Goal: Task Accomplishment & Management: Use online tool/utility

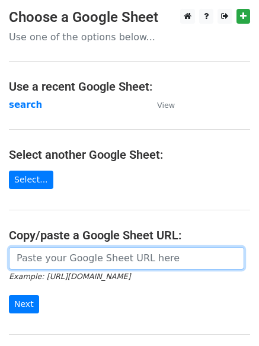
click at [76, 256] on input "url" at bounding box center [126, 258] width 235 height 23
type input "[URL][DOMAIN_NAME]"
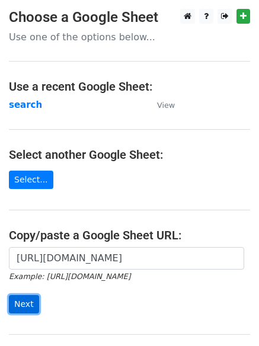
click at [16, 304] on input "Next" at bounding box center [24, 304] width 30 height 18
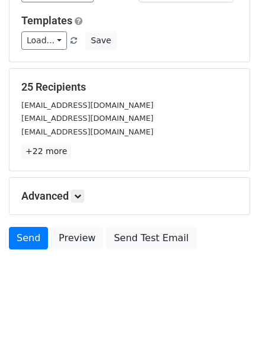
scroll to position [114, 0]
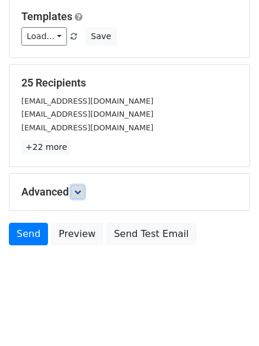
click at [81, 190] on icon at bounding box center [77, 191] width 7 height 7
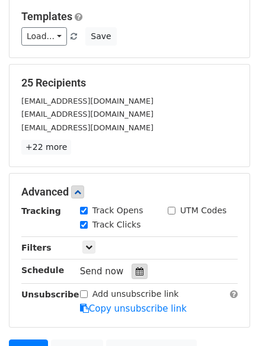
click at [136, 272] on icon at bounding box center [140, 271] width 8 height 8
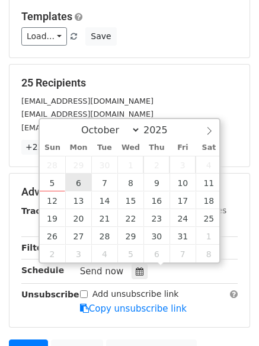
type input "2025-10-06 12:00"
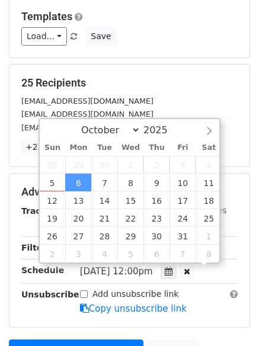
scroll to position [1, 0]
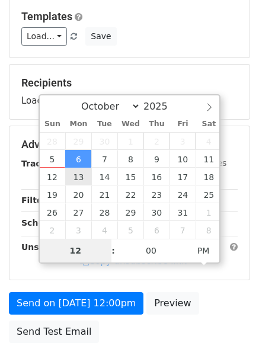
type input "4"
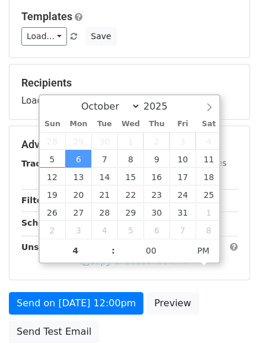
type input "2025-10-06 16:00"
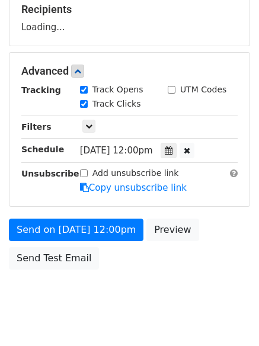
scroll to position [211, 0]
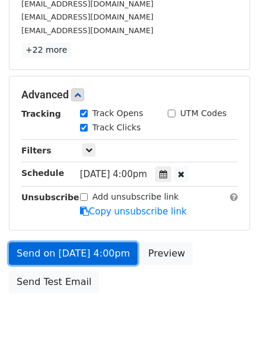
click at [70, 249] on link "Send on Oct 6 at 4:00pm" at bounding box center [73, 253] width 129 height 23
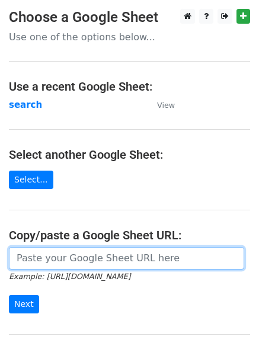
click at [71, 255] on input "url" at bounding box center [126, 258] width 235 height 23
type input "[URL][DOMAIN_NAME]"
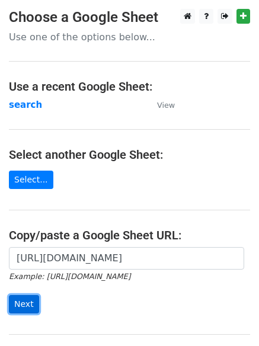
click at [17, 301] on input "Next" at bounding box center [24, 304] width 30 height 18
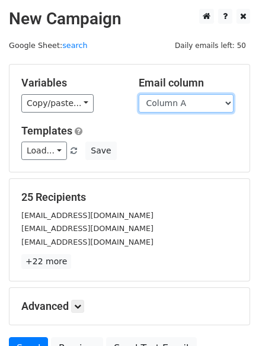
click at [227, 104] on select "Column A Column B Column C Column D" at bounding box center [186, 103] width 95 height 18
select select "Column B"
click at [139, 94] on select "Column A Column B Column C Column D" at bounding box center [186, 103] width 95 height 18
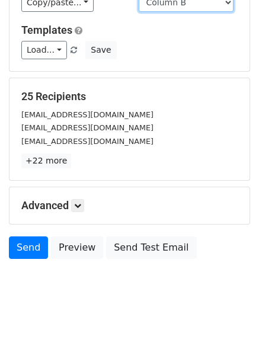
scroll to position [114, 0]
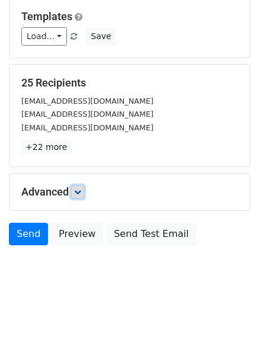
click at [81, 190] on icon at bounding box center [77, 191] width 7 height 7
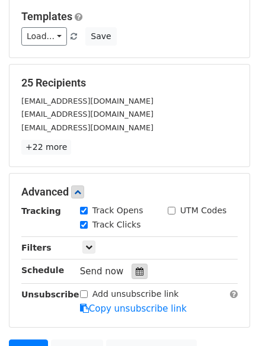
click at [136, 269] on icon at bounding box center [140, 271] width 8 height 8
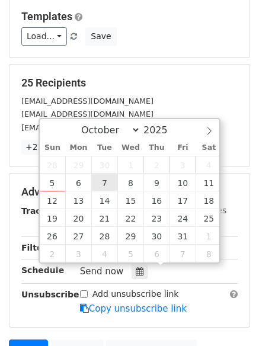
type input "2025-10-07 12:00"
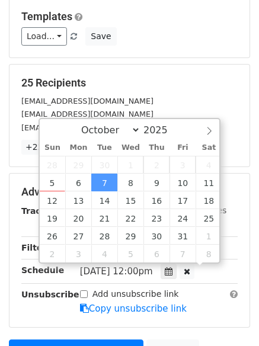
scroll to position [1, 0]
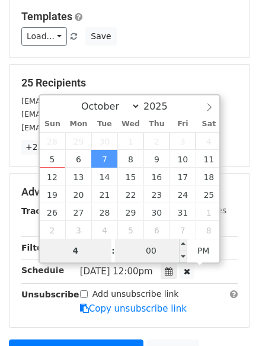
type input "4"
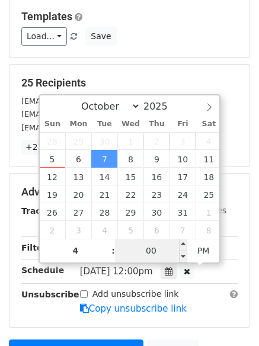
type input "2025-10-07 16:00"
type input "04"
click at [147, 252] on input "00" at bounding box center [151, 251] width 72 height 24
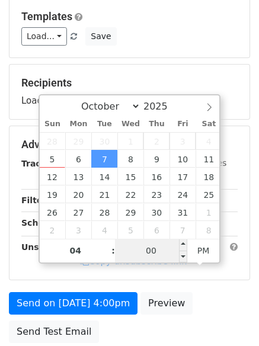
type input "5"
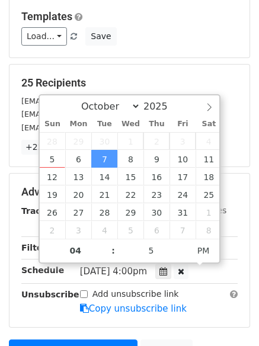
type input "2025-10-07 16:05"
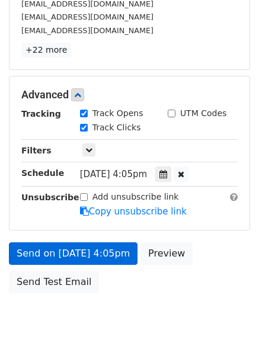
scroll to position [259, 0]
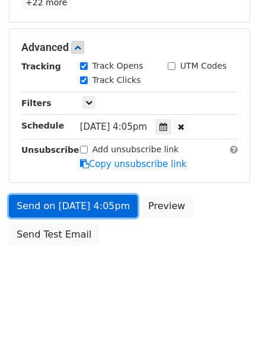
click at [49, 204] on link "Send on Oct 7 at 4:05pm" at bounding box center [73, 206] width 129 height 23
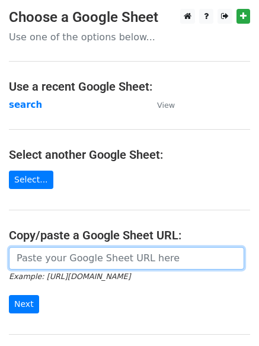
click at [29, 253] on input "url" at bounding box center [126, 258] width 235 height 23
type input "https://docs.google.com/spreadsheets/d/1shPDxz6VFA8jrAtHM3zRyBLnIKchFYLg4MMZYnU…"
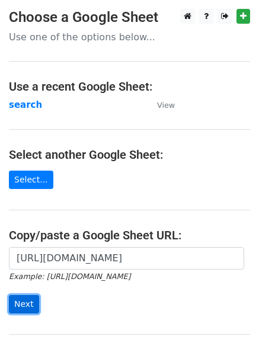
click at [18, 304] on input "Next" at bounding box center [24, 304] width 30 height 18
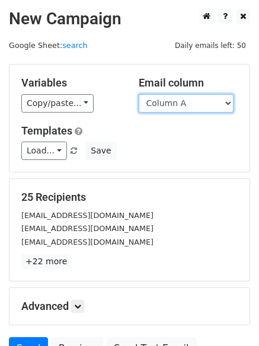
click at [229, 104] on select "Column A Column B Column C Column D" at bounding box center [186, 103] width 95 height 18
select select "Column C"
click at [139, 94] on select "Column A Column B Column C Column D" at bounding box center [186, 103] width 95 height 18
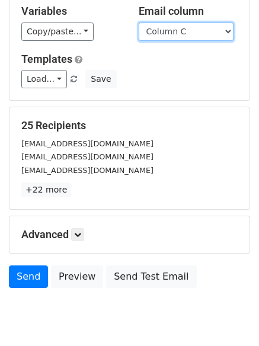
scroll to position [114, 0]
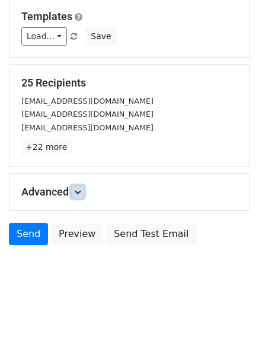
click at [81, 188] on icon at bounding box center [77, 191] width 7 height 7
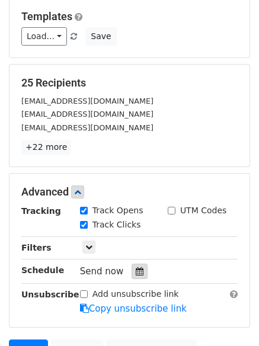
click at [136, 269] on icon at bounding box center [140, 271] width 8 height 8
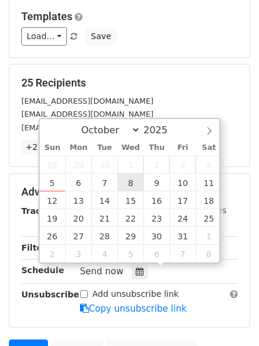
type input "2025-10-08 12:00"
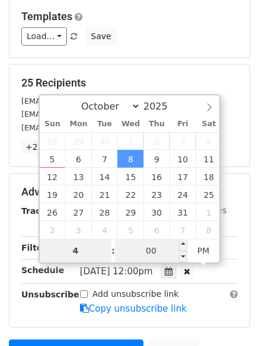
type input "4"
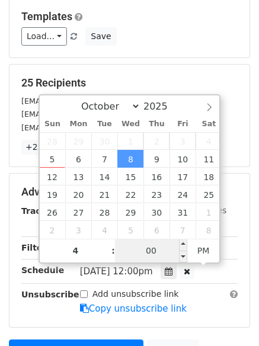
type input "2025-10-08 16:00"
type input "04"
click at [149, 248] on input "00" at bounding box center [151, 251] width 72 height 24
type input "10"
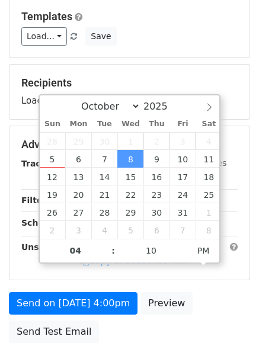
type input "2025-10-08 16:10"
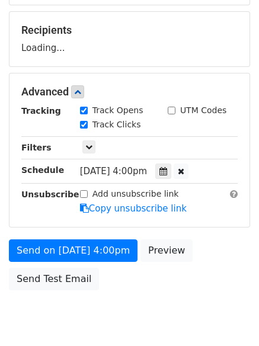
scroll to position [211, 0]
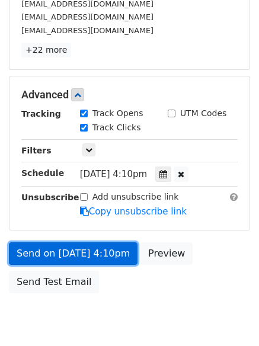
click at [43, 250] on link "Send on Oct 8 at 4:10pm" at bounding box center [73, 253] width 129 height 23
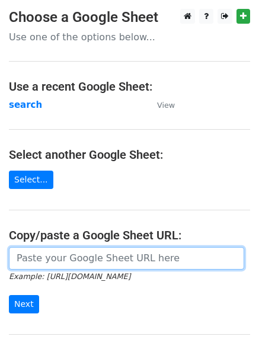
click at [62, 256] on input "url" at bounding box center [126, 258] width 235 height 23
click at [62, 255] on input "url" at bounding box center [126, 258] width 235 height 23
type input "[URL][DOMAIN_NAME]"
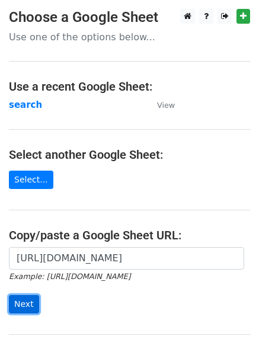
click at [23, 304] on input "Next" at bounding box center [24, 304] width 30 height 18
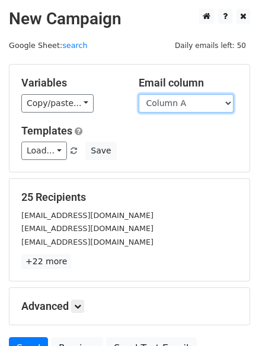
click at [229, 101] on select "Column A Column B Column C Column D" at bounding box center [186, 103] width 95 height 18
select select "Column D"
click at [139, 94] on select "Column A Column B Column C Column D" at bounding box center [186, 103] width 95 height 18
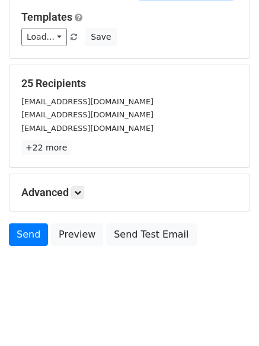
scroll to position [114, 0]
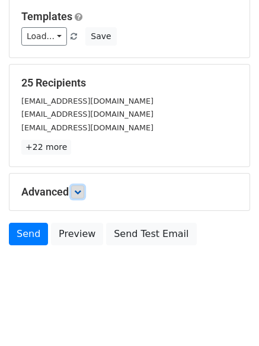
click at [75, 192] on link at bounding box center [77, 191] width 13 height 13
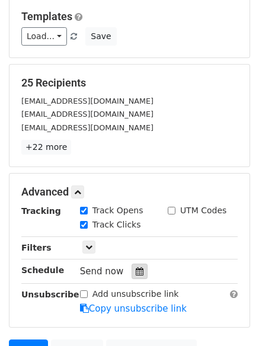
click at [136, 271] on icon at bounding box center [140, 271] width 8 height 8
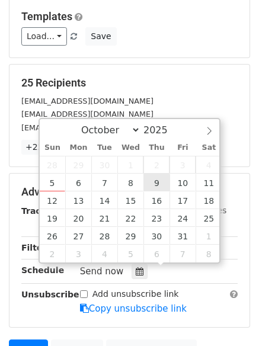
type input "[DATE] 12:00"
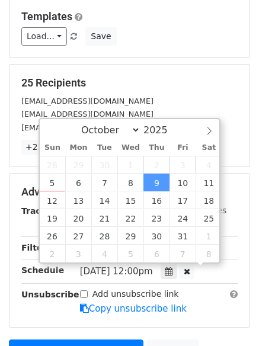
scroll to position [1, 0]
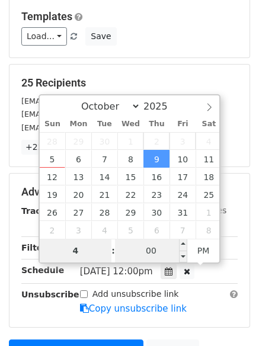
type input "4"
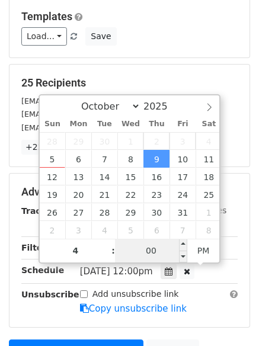
type input "[DATE] 16:00"
type input "04"
click at [148, 247] on input "00" at bounding box center [151, 251] width 72 height 24
type input "15"
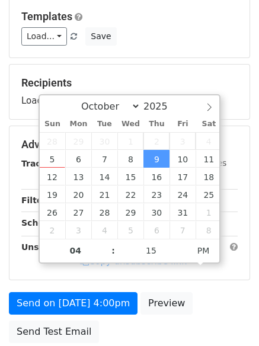
type input "[DATE] 16:15"
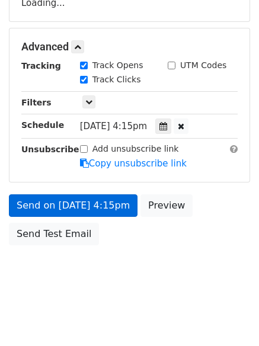
scroll to position [211, 0]
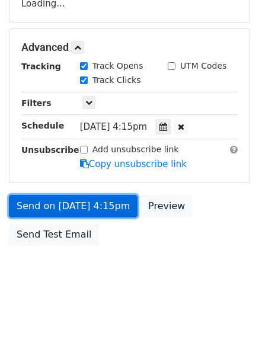
click at [59, 205] on link "Send on [DATE] 4:15pm" at bounding box center [73, 206] width 129 height 23
